Goal: Navigation & Orientation: Understand site structure

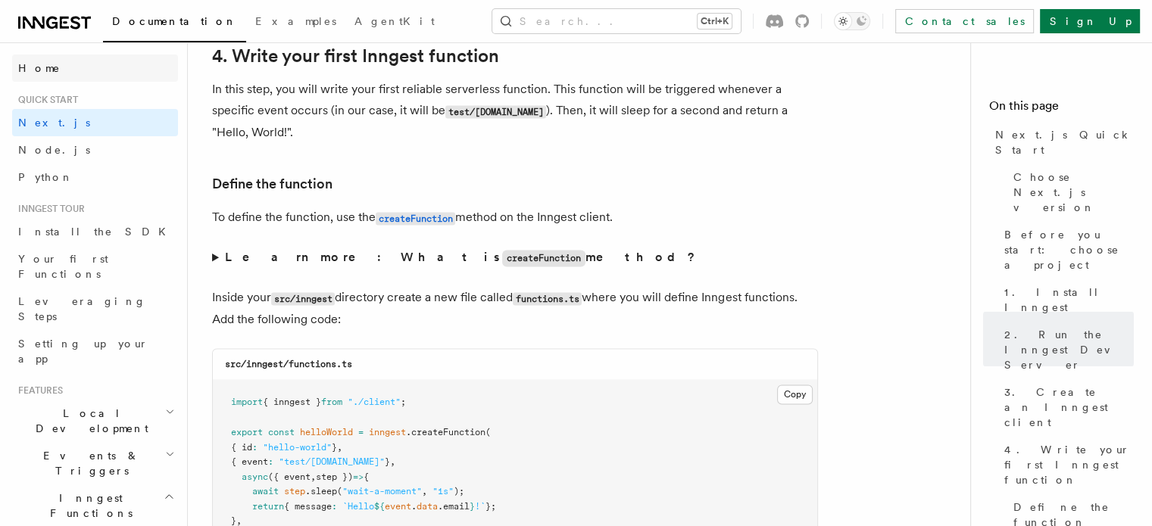
scroll to position [2323, 0]
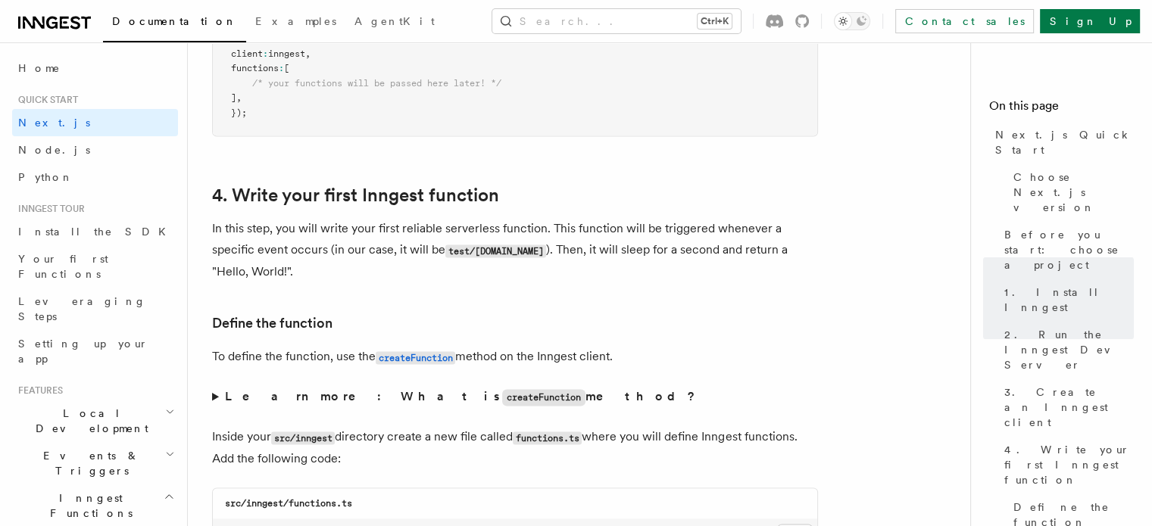
click at [50, 33] on div "Documentation Examples AgentKit Search... Ctrl+K Contact sales Sign Up" at bounding box center [576, 21] width 1152 height 42
click at [51, 22] on icon at bounding box center [54, 23] width 73 height 18
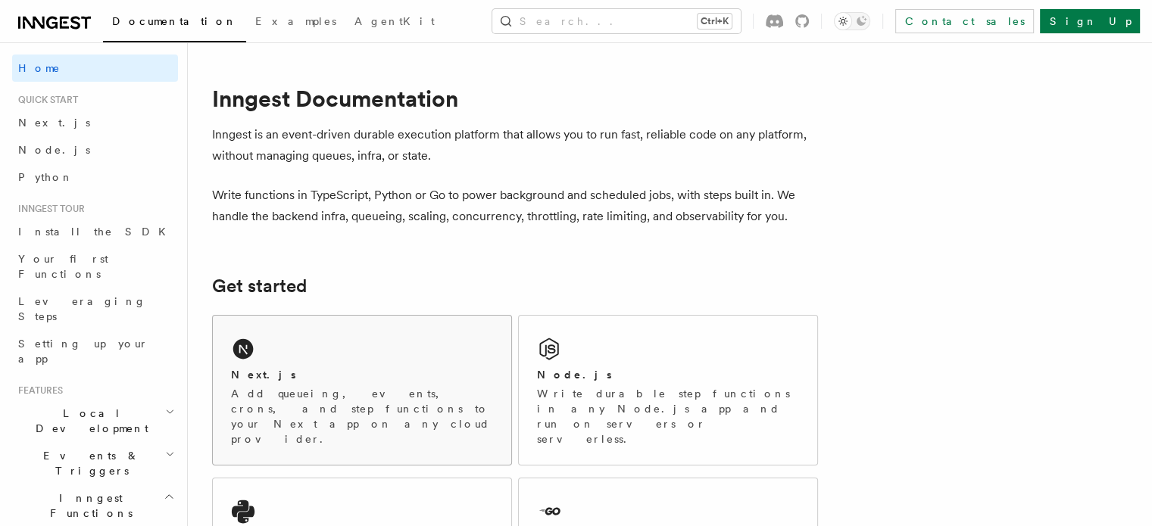
click at [300, 364] on div "Next.js Add queueing, events, crons, and step functions to your Next app on any…" at bounding box center [362, 390] width 298 height 149
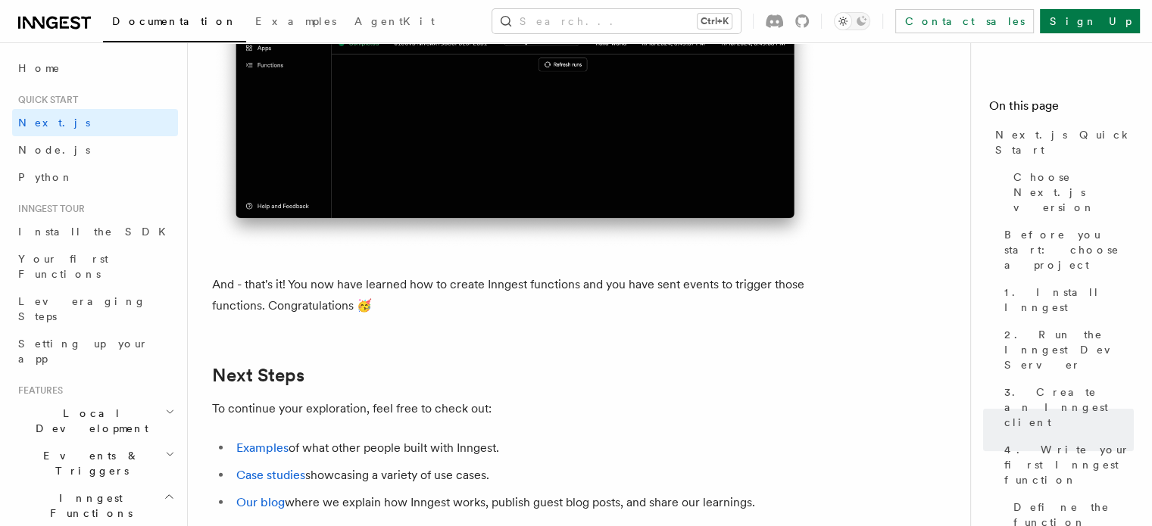
scroll to position [9393, 0]
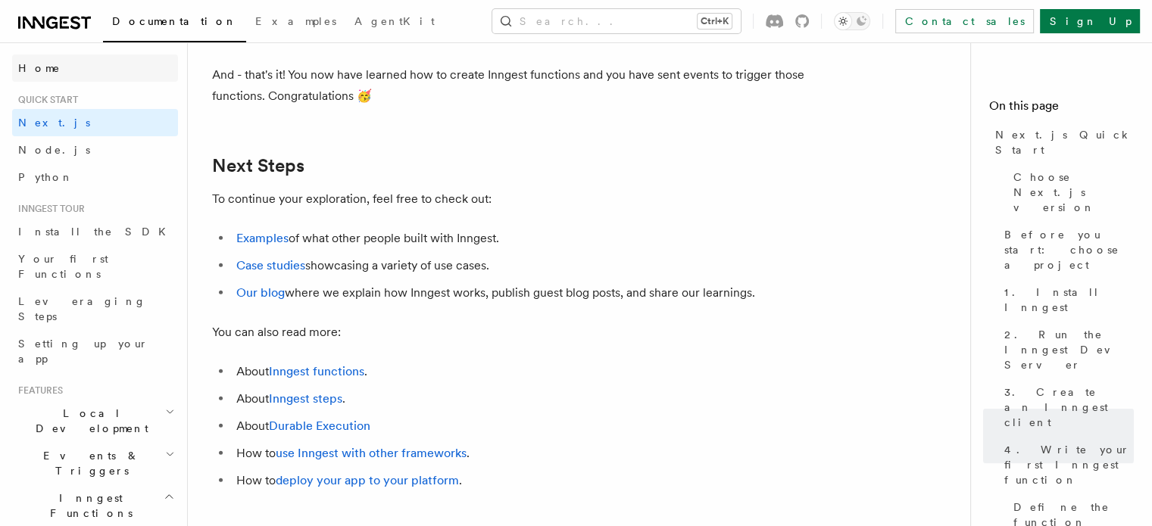
click at [45, 67] on span "Home" at bounding box center [39, 68] width 42 height 15
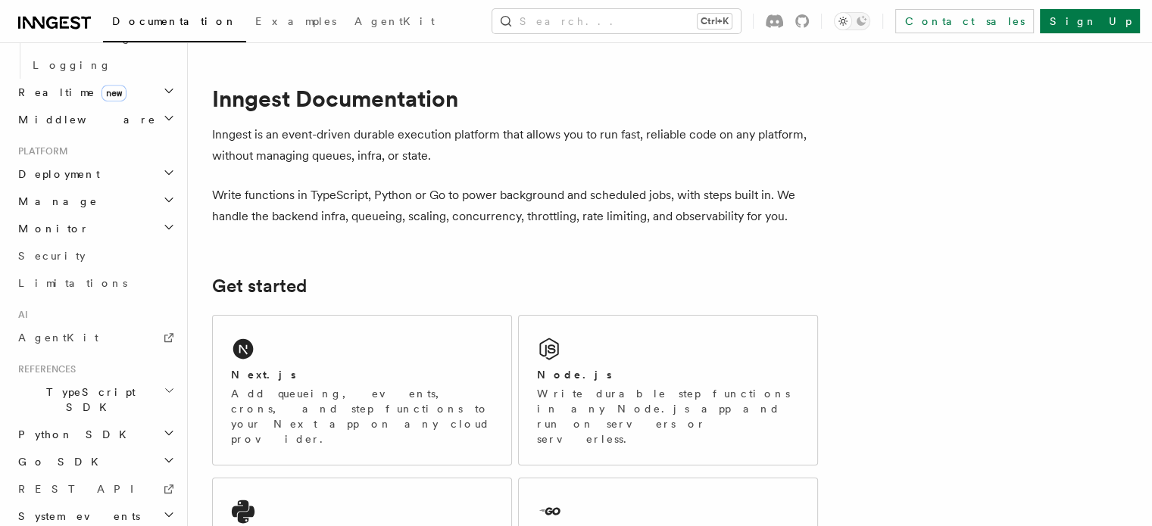
scroll to position [303, 0]
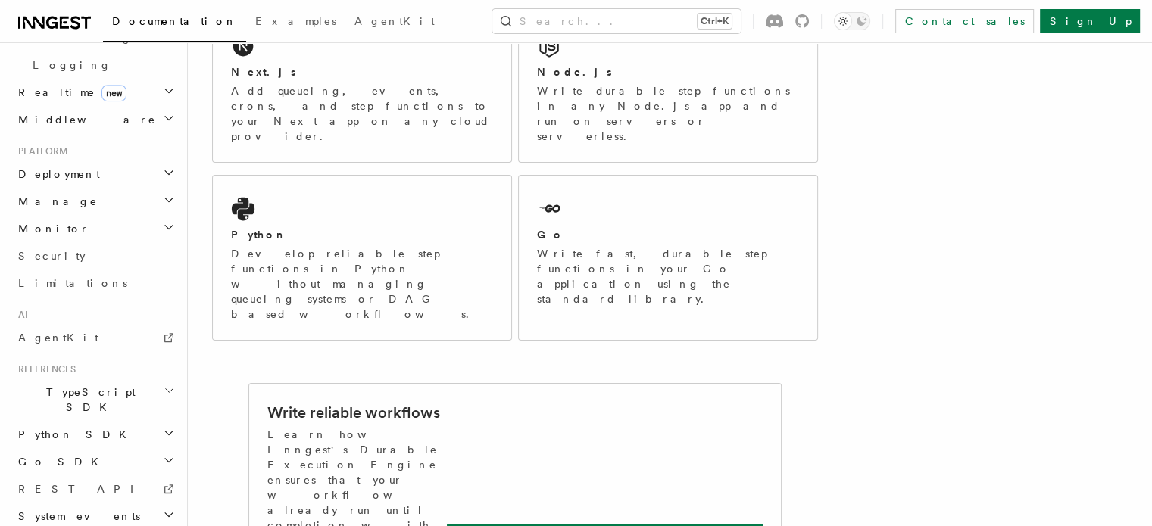
click at [48, 17] on icon at bounding box center [54, 23] width 73 height 18
